Goal: Task Accomplishment & Management: Use online tool/utility

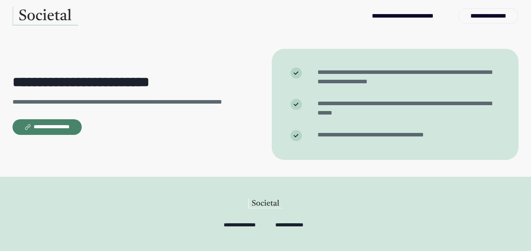
click at [50, 125] on button "**********" at bounding box center [47, 127] width 69 height 16
